Goal: Obtain resource: Download file/media

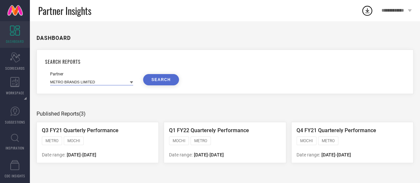
click at [59, 84] on input at bounding box center [91, 81] width 83 height 7
type input "ans"
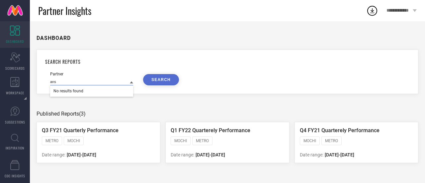
click at [94, 85] on input "ans" at bounding box center [91, 81] width 83 height 7
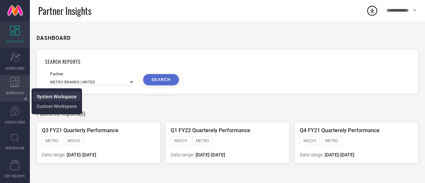
click at [53, 99] on span "System Workspace" at bounding box center [57, 96] width 40 height 5
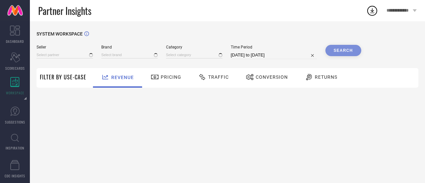
type input "All"
type input "1 STOP FASHION"
type input "All"
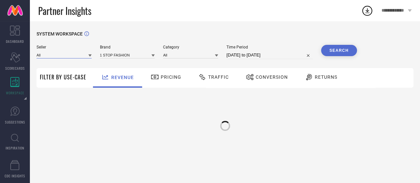
click at [55, 56] on input at bounding box center [64, 54] width 55 height 7
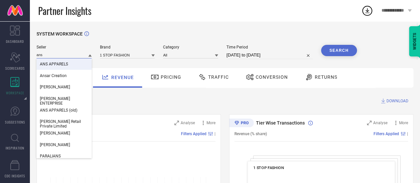
type input "ans"
click at [55, 63] on span "ANS APPARELS" at bounding box center [54, 64] width 28 height 5
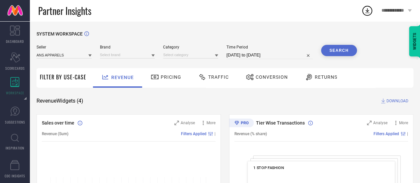
click at [152, 55] on icon at bounding box center [152, 55] width 3 height 3
click at [142, 64] on div "ANS" at bounding box center [127, 63] width 55 height 11
select select "6"
select select "2025"
select select "7"
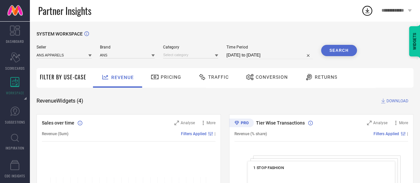
select select "2025"
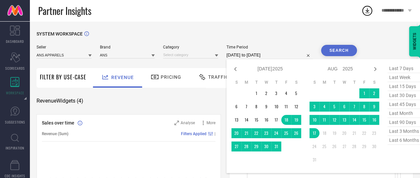
click at [276, 56] on input "[DATE] to [DATE]" at bounding box center [270, 55] width 86 height 8
click at [398, 122] on span "last 90 days" at bounding box center [404, 122] width 33 height 9
type input "[DATE] to [DATE]"
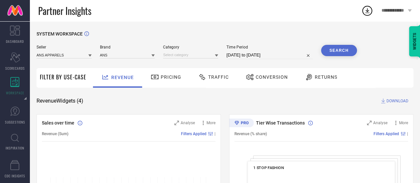
click at [348, 54] on button "Search" at bounding box center [339, 50] width 36 height 11
click at [200, 55] on input at bounding box center [190, 54] width 55 height 7
click at [172, 65] on div "All" at bounding box center [190, 63] width 55 height 11
drag, startPoint x: 337, startPoint y: 51, endPoint x: 282, endPoint y: 59, distance: 56.0
click at [282, 59] on div "Seller ANS APPARELS Brand ANS Category All Time Period [DATE] to [DATE] Search" at bounding box center [197, 52] width 321 height 14
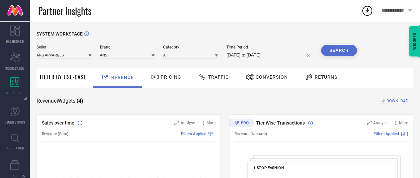
select select "4"
select select "2025"
select select "5"
select select "2025"
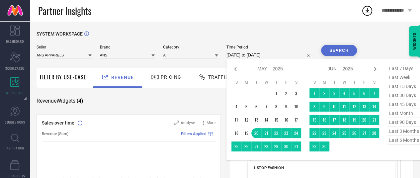
click at [282, 59] on input "[DATE] to [DATE]" at bounding box center [270, 55] width 86 height 8
click at [398, 124] on span "last 90 days" at bounding box center [404, 122] width 33 height 9
type input "[DATE] to [DATE]"
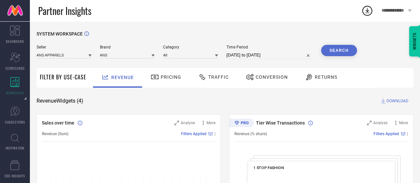
click at [335, 50] on button "Search" at bounding box center [339, 50] width 36 height 11
click at [396, 102] on span "DOWNLOAD" at bounding box center [398, 101] width 22 height 7
click at [365, 12] on icon at bounding box center [367, 11] width 12 height 12
